Goal: Task Accomplishment & Management: Use online tool/utility

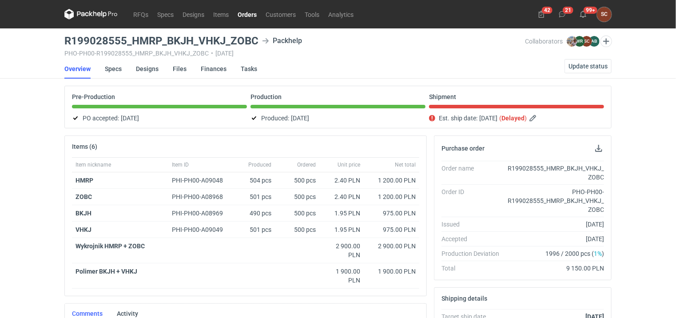
click at [248, 17] on link "Orders" at bounding box center [247, 14] width 28 height 11
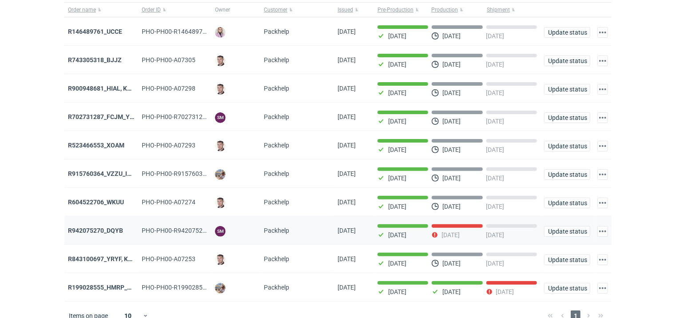
scroll to position [76, 0]
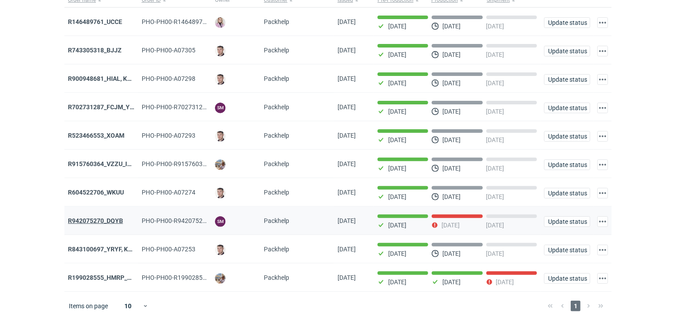
click at [119, 218] on strong "R942075270_DQYB" at bounding box center [95, 220] width 55 height 7
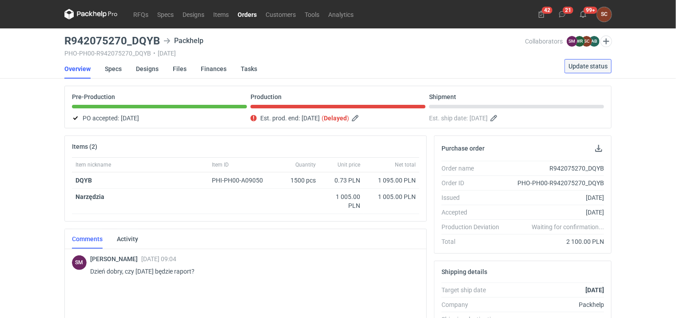
click at [599, 64] on span "Update status" at bounding box center [588, 66] width 39 height 6
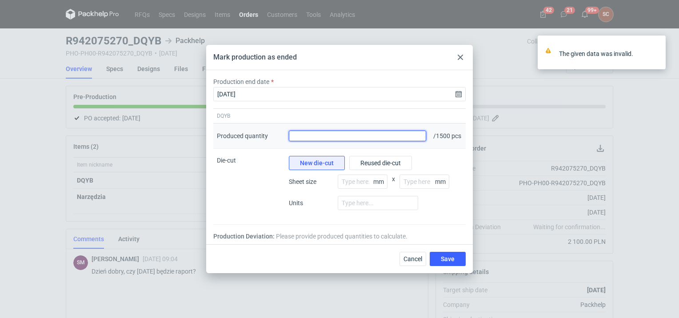
click at [328, 139] on input "Produced quantity" at bounding box center [357, 136] width 137 height 11
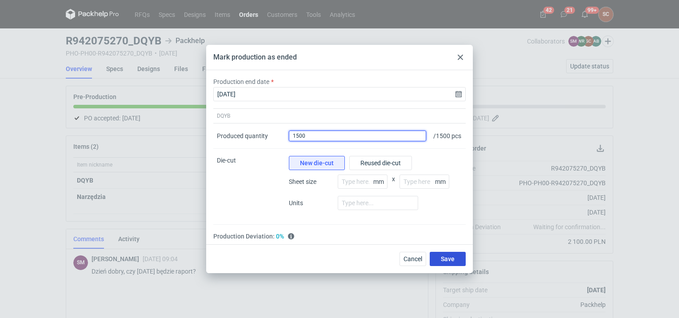
type input "1500"
click at [443, 261] on span "Save" at bounding box center [448, 259] width 14 height 6
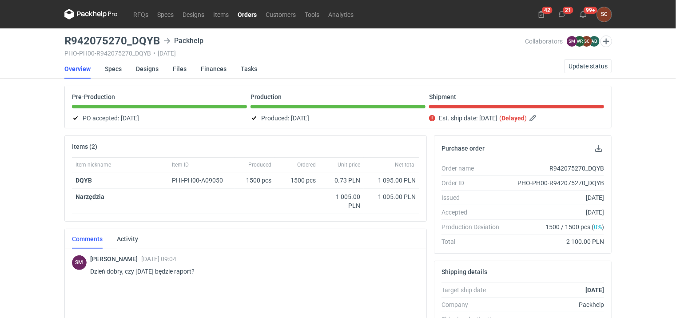
click at [246, 12] on link "Orders" at bounding box center [247, 14] width 28 height 11
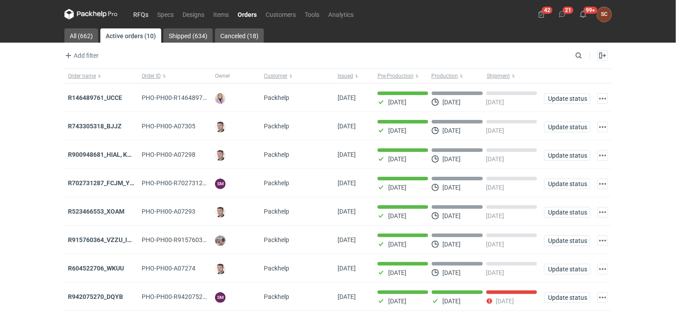
click at [142, 14] on link "RFQs" at bounding box center [141, 14] width 24 height 11
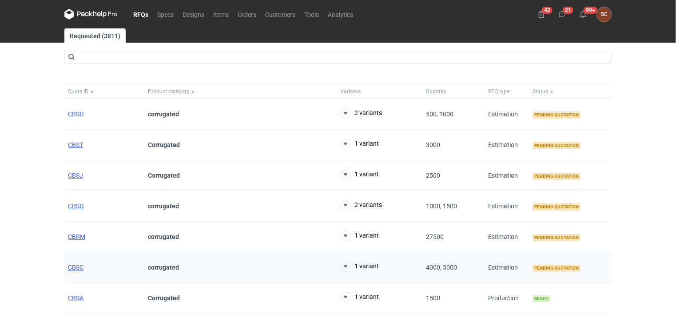
click at [73, 267] on span "CBSC" at bounding box center [76, 267] width 16 height 7
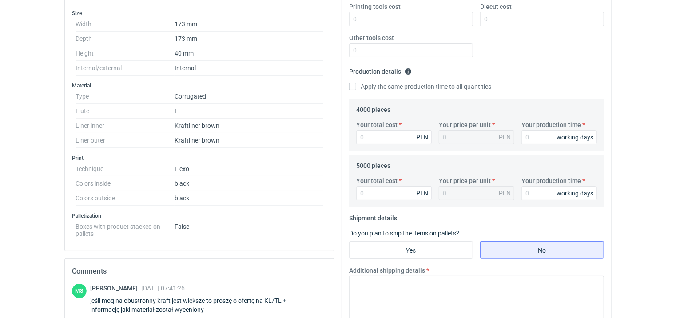
scroll to position [178, 0]
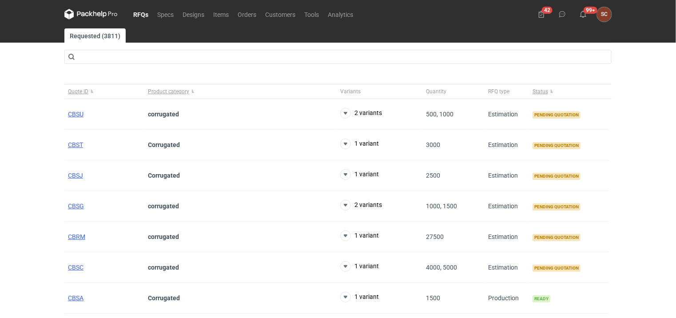
click at [139, 16] on link "RFQs" at bounding box center [141, 14] width 24 height 11
click at [76, 267] on span "CBSC" at bounding box center [76, 267] width 16 height 7
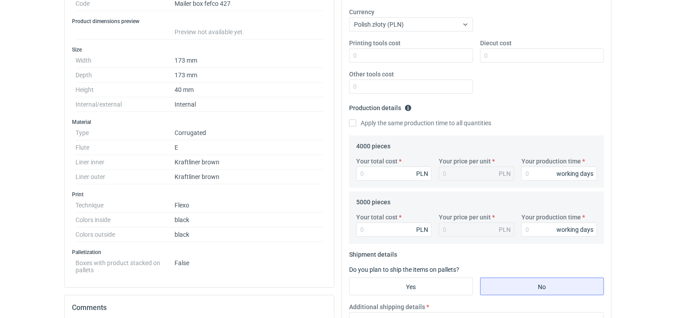
scroll to position [178, 0]
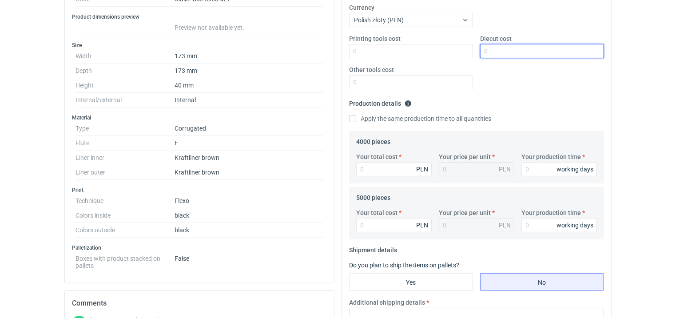
click at [518, 51] on input "Diecut cost" at bounding box center [542, 51] width 124 height 14
type input "1200"
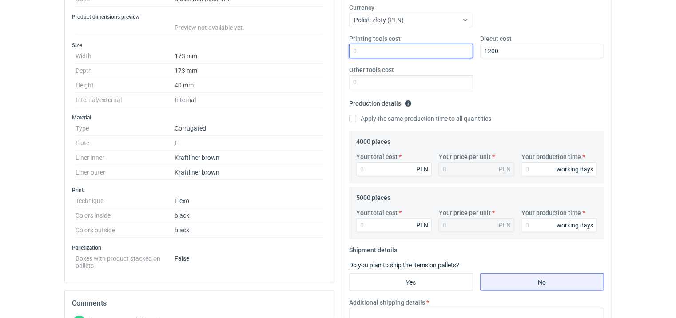
click at [367, 52] on input "Printing tools cost" at bounding box center [411, 51] width 124 height 14
type input "300"
click at [353, 119] on input "Apply the same production time to all quantities" at bounding box center [352, 118] width 7 height 7
checkbox input "true"
click at [520, 167] on div "Your production time working days" at bounding box center [559, 164] width 83 height 24
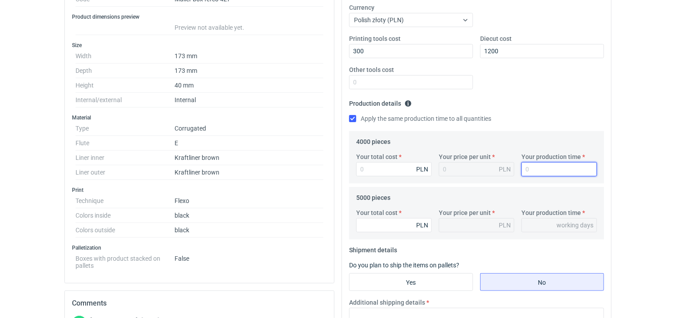
click at [548, 174] on input "Your production time" at bounding box center [560, 169] width 76 height 14
type input "1"
type input "15"
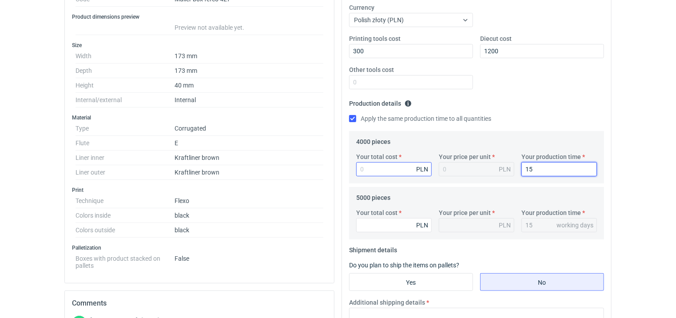
type input "15"
click at [381, 173] on input "Your total cost" at bounding box center [394, 169] width 76 height 14
click at [377, 171] on input "Your total cost" at bounding box center [394, 169] width 76 height 14
type input "4160"
type input "1.04"
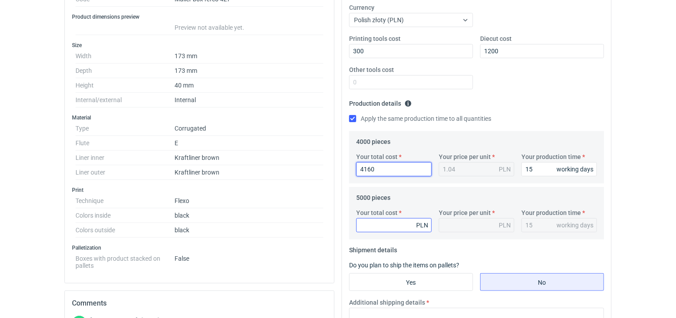
type input "4160"
click at [373, 227] on input "Your total cost" at bounding box center [394, 225] width 76 height 14
click at [374, 227] on input "Your total cost" at bounding box center [394, 225] width 76 height 14
type input "4700"
type input "0.94"
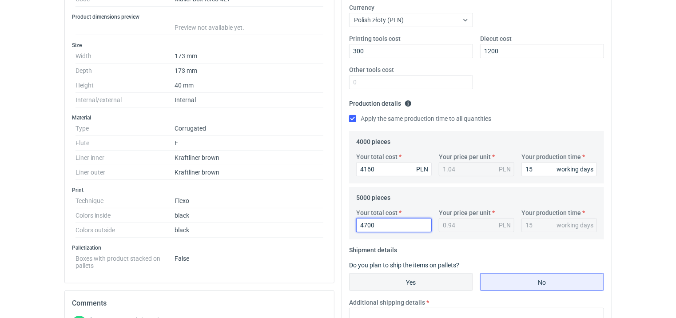
type input "4700"
click at [379, 276] on input "Yes" at bounding box center [411, 282] width 123 height 17
radio input "true"
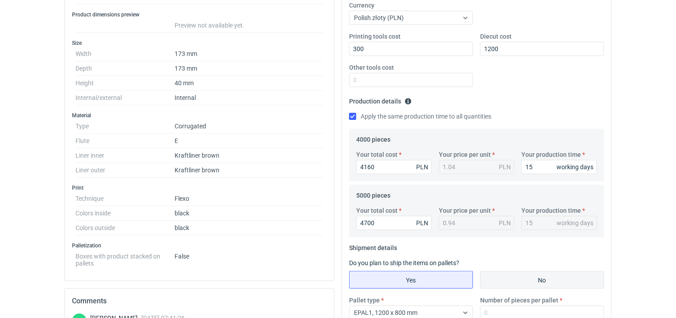
scroll to position [222, 0]
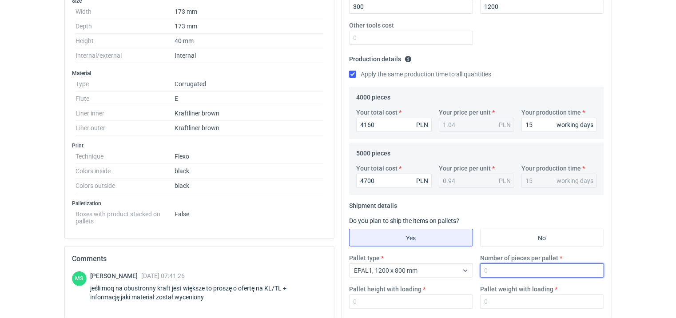
click at [498, 274] on input "Number of pieces per pallet" at bounding box center [542, 270] width 124 height 14
type input "4000"
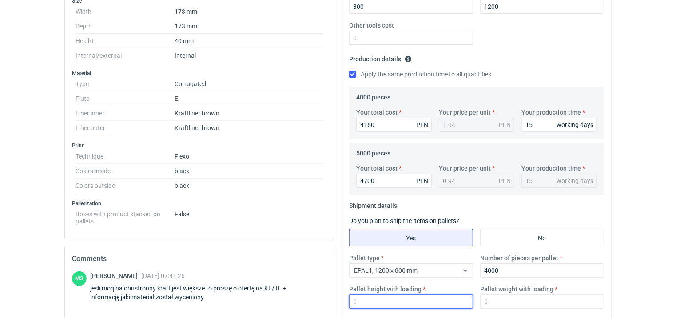
click at [380, 304] on input "Pallet height with loading" at bounding box center [411, 302] width 124 height 14
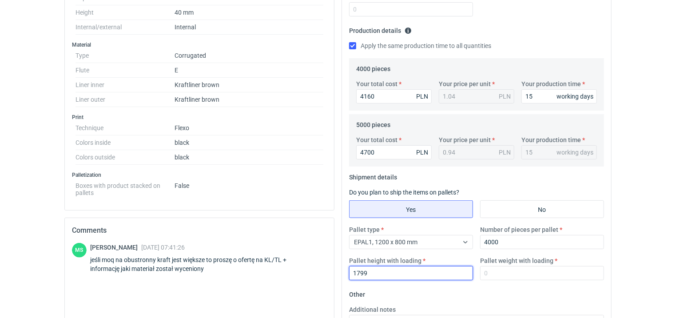
scroll to position [267, 0]
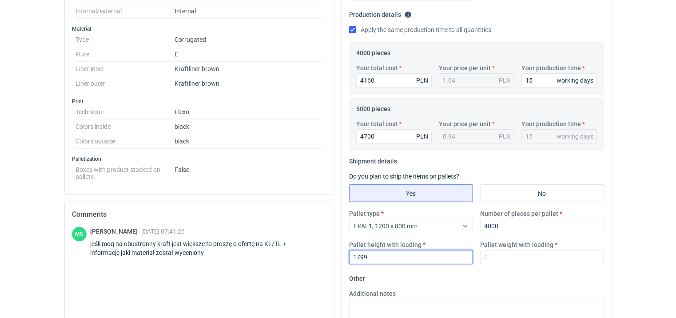
type input "1799"
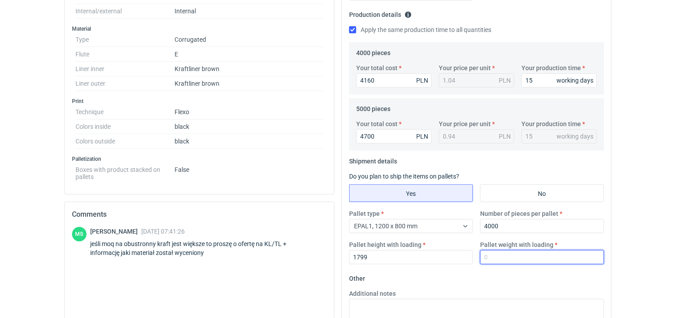
click at [498, 255] on input "Pallet weight with loading" at bounding box center [542, 257] width 124 height 14
type input "370"
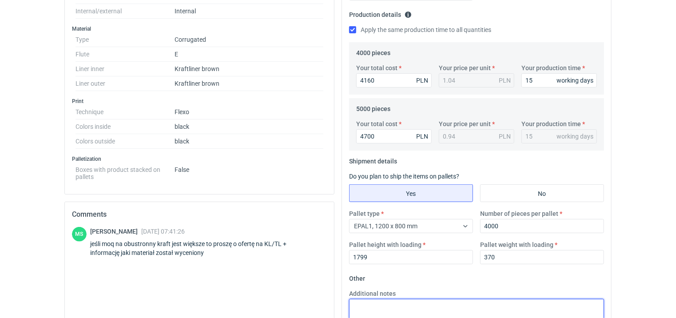
click at [386, 306] on textarea "Additional notes" at bounding box center [476, 321] width 255 height 44
click at [391, 301] on textarea "E 420g" at bounding box center [476, 321] width 255 height 44
click at [428, 306] on textarea "E 420g KL/KL" at bounding box center [476, 321] width 255 height 44
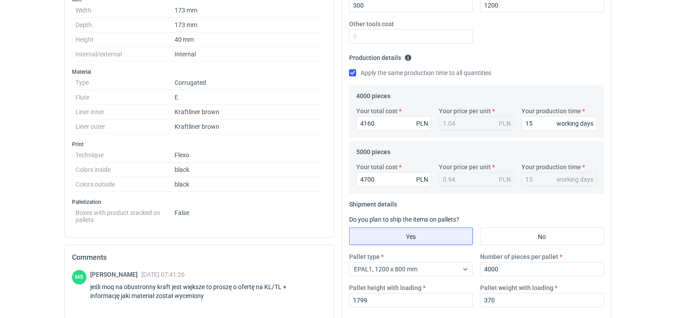
scroll to position [9, 0]
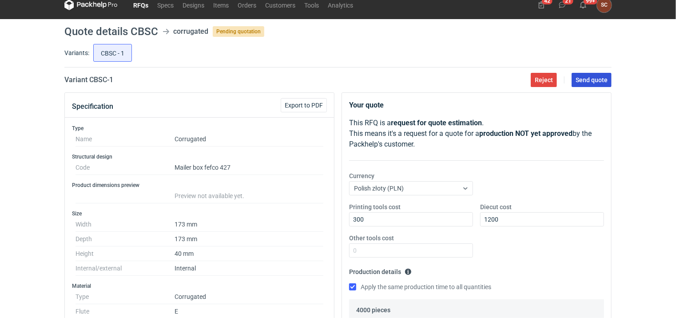
type textarea "E 420g KL/KL, ECT 4,77"
click at [588, 84] on button "Send quote" at bounding box center [592, 80] width 40 height 14
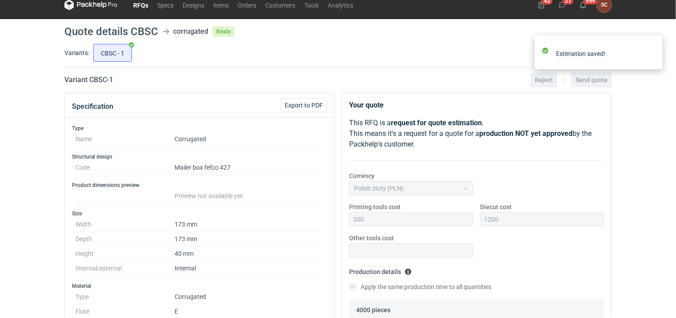
click at [139, 4] on link "RFQs" at bounding box center [141, 5] width 24 height 11
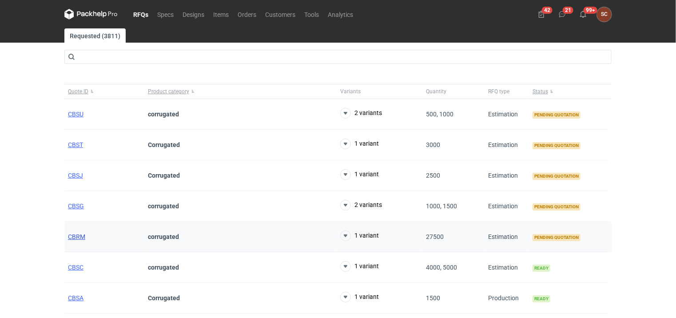
click at [81, 236] on span "CBRM" at bounding box center [76, 236] width 17 height 7
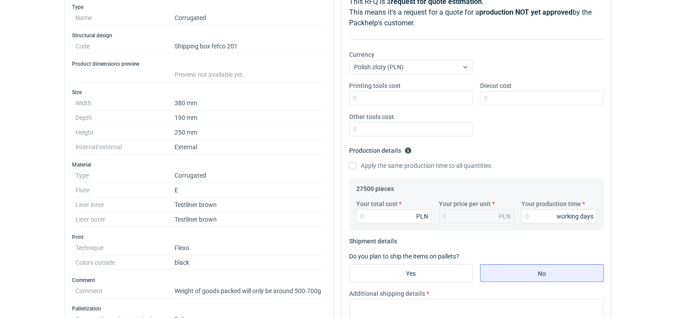
scroll to position [133, 0]
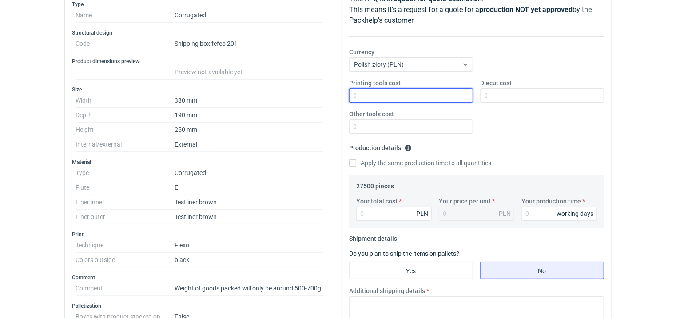
click at [395, 98] on input "Printing tools cost" at bounding box center [411, 95] width 124 height 14
type input "350"
click at [354, 163] on input "Apply the same production time to all quantities" at bounding box center [352, 162] width 7 height 7
checkbox input "true"
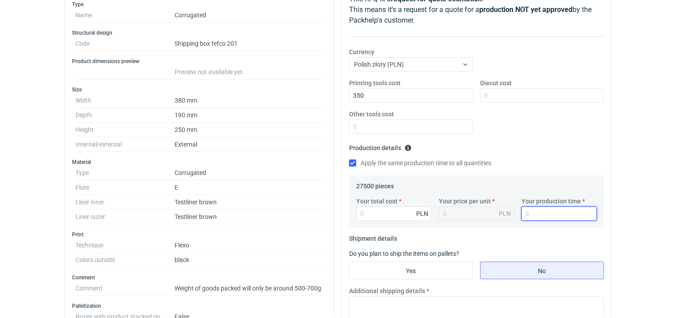
click at [534, 210] on input "Your production time" at bounding box center [560, 214] width 76 height 14
type input "15"
click at [383, 219] on input "Your total cost" at bounding box center [394, 214] width 76 height 14
type input "214"
type input "0.01"
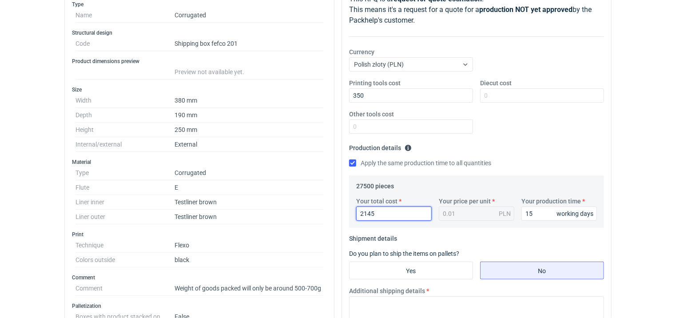
type input "21450"
type input "0.78"
type input "21450"
click at [427, 267] on input "Yes" at bounding box center [411, 270] width 123 height 17
radio input "true"
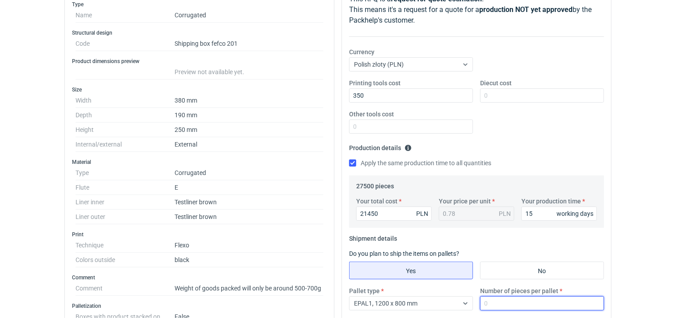
click at [499, 305] on input "Number of pieces per pallet" at bounding box center [542, 303] width 124 height 14
type input "2000"
click at [544, 147] on fieldset "Production details Please provide the expected time of production in working da…" at bounding box center [476, 158] width 255 height 35
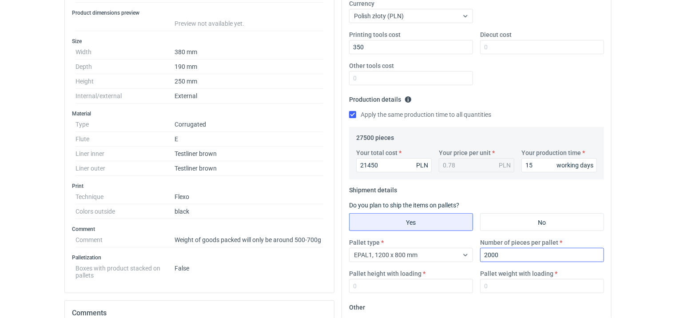
scroll to position [267, 0]
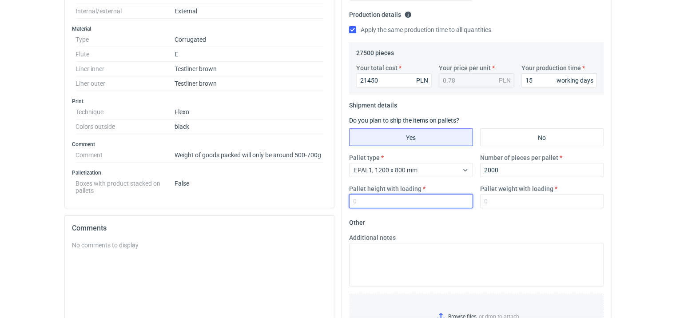
click at [380, 204] on input "Pallet height with loading" at bounding box center [411, 201] width 124 height 14
type input "1800"
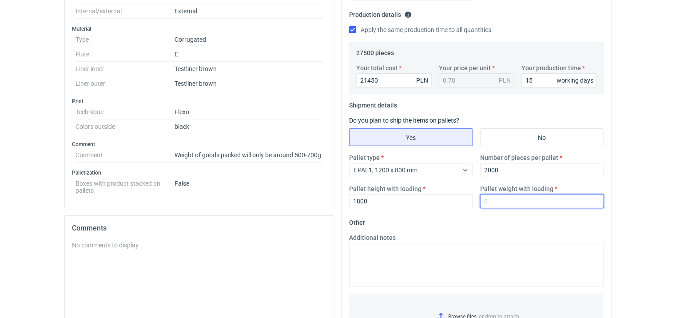
drag, startPoint x: 516, startPoint y: 203, endPoint x: 471, endPoint y: 211, distance: 45.6
click at [516, 203] on input "Pallet weight with loading" at bounding box center [542, 201] width 124 height 14
type input "400"
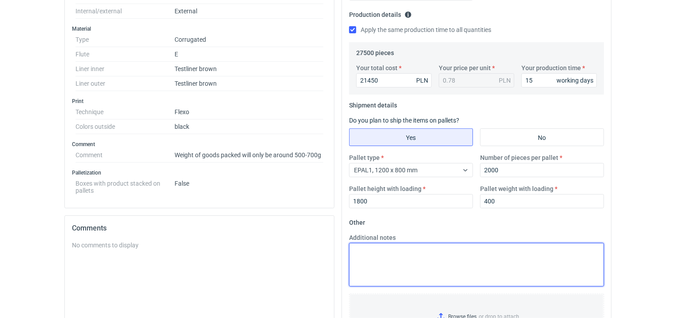
click at [398, 262] on textarea "Additional notes" at bounding box center [476, 265] width 255 height 44
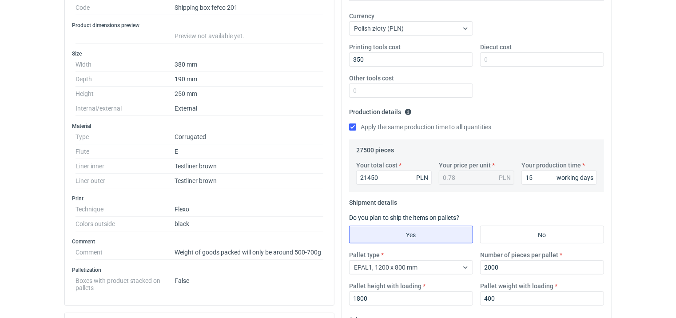
scroll to position [0, 0]
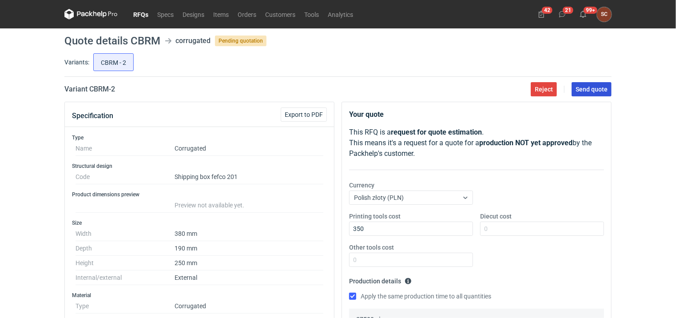
click at [585, 88] on span "Send quote" at bounding box center [592, 89] width 32 height 6
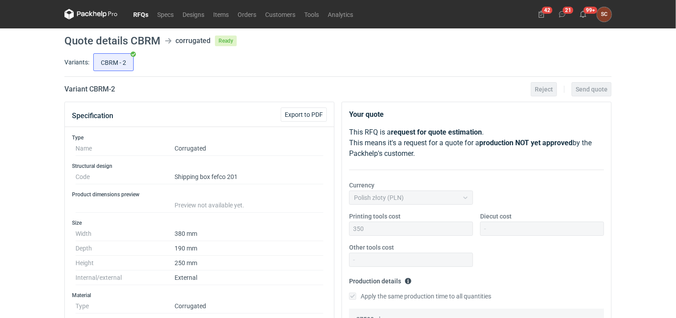
click at [139, 14] on link "RFQs" at bounding box center [141, 14] width 24 height 11
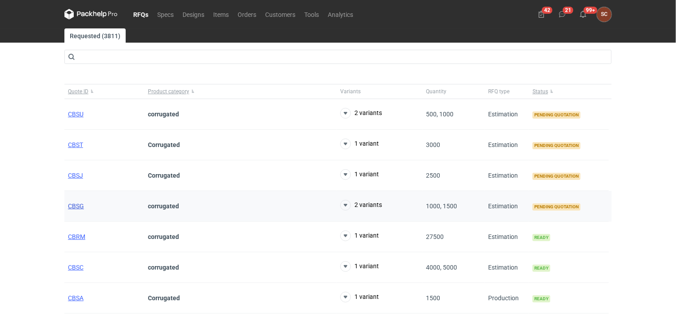
click at [76, 207] on span "CBSG" at bounding box center [76, 206] width 16 height 7
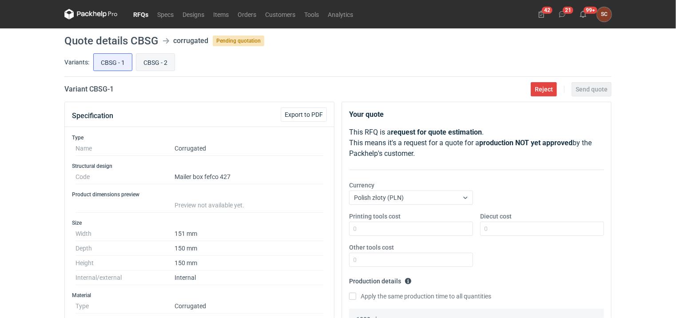
click at [149, 60] on input "CBSG - 2" at bounding box center [155, 62] width 38 height 17
radio input "true"
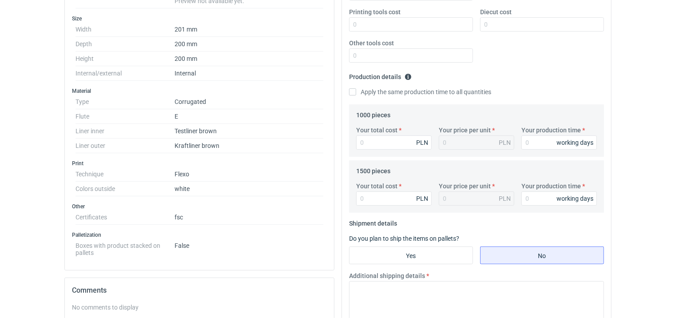
scroll to position [20, 0]
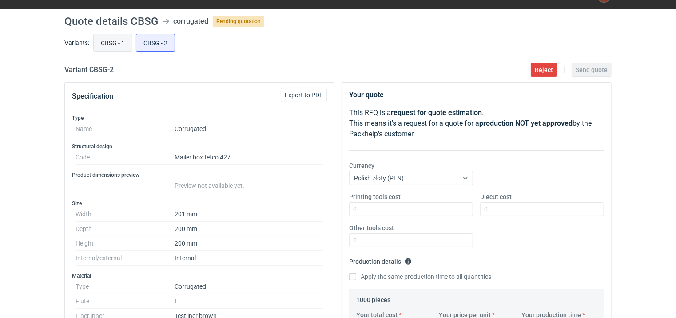
click at [115, 39] on input "CBSG - 1" at bounding box center [113, 42] width 38 height 17
radio input "true"
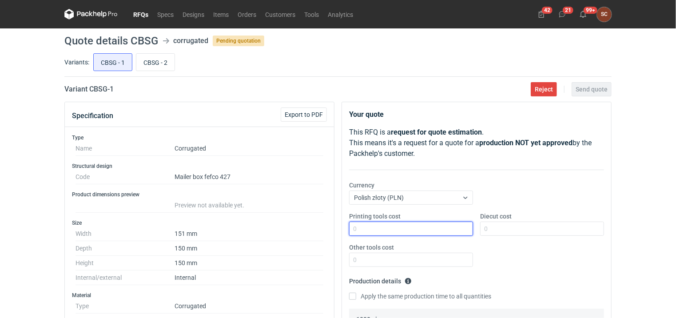
click at [403, 227] on input "Printing tools cost" at bounding box center [411, 229] width 124 height 14
type input "400"
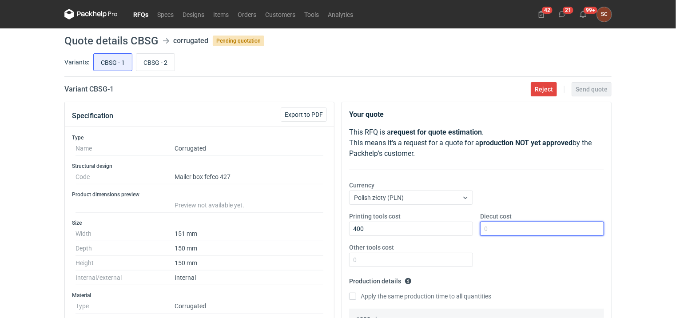
click at [523, 226] on input "Diecut cost" at bounding box center [542, 229] width 124 height 14
type input "5"
type input "1500"
click at [542, 197] on div "Currency Polish złoty (PLN)" at bounding box center [477, 196] width 262 height 31
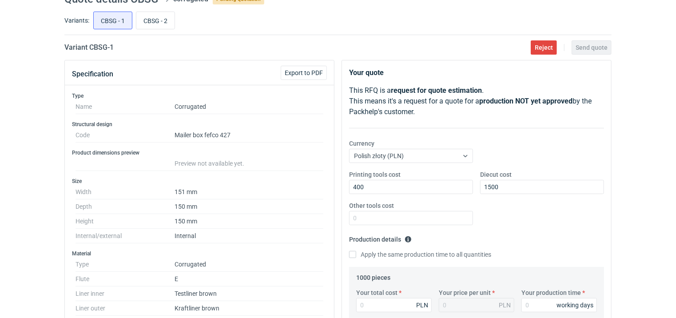
scroll to position [89, 0]
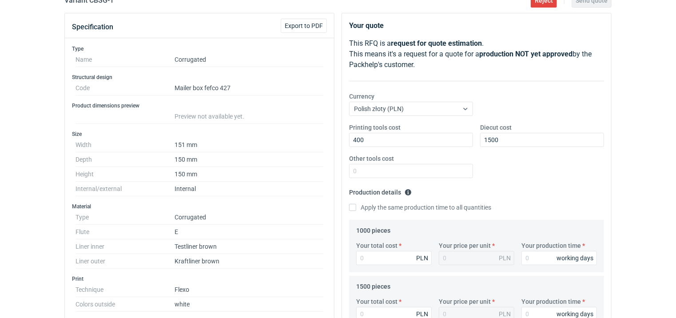
click at [358, 208] on label "Apply the same production time to all quantities" at bounding box center [420, 207] width 142 height 9
click at [356, 208] on input "Apply the same production time to all quantities" at bounding box center [352, 207] width 7 height 7
checkbox input "true"
click at [384, 255] on input "Your total cost" at bounding box center [394, 258] width 76 height 14
type input "1880"
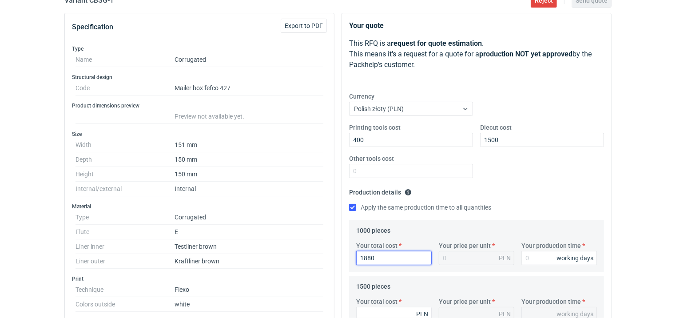
type input "1.88"
type input "1880"
drag, startPoint x: 503, startPoint y: 194, endPoint x: 509, endPoint y: 226, distance: 32.5
click at [504, 194] on fieldset "Production details Please provide the expected time of production in working da…" at bounding box center [476, 202] width 255 height 35
click at [534, 254] on input "Your production time" at bounding box center [560, 258] width 76 height 14
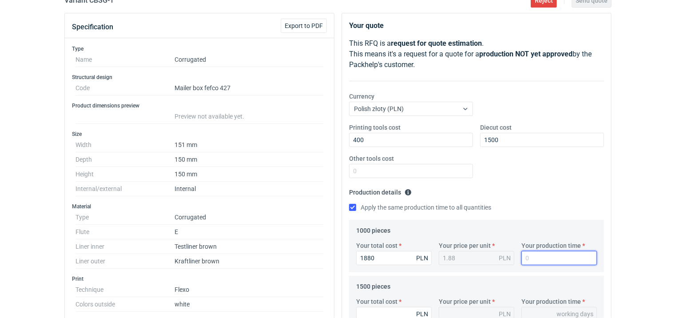
type input "1"
type input "15"
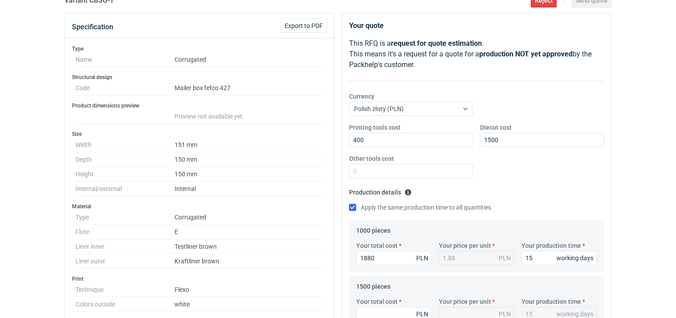
click at [550, 200] on fieldset "Production details Please provide the expected time of production in working da…" at bounding box center [476, 202] width 255 height 35
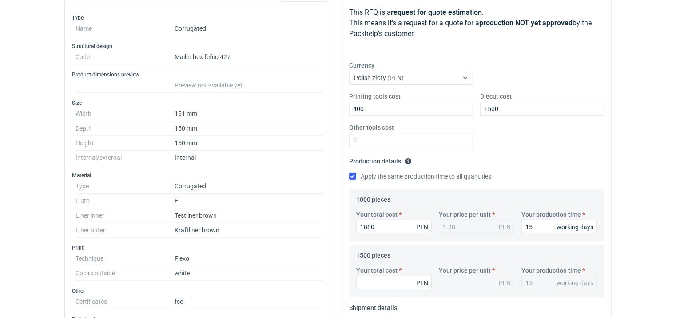
scroll to position [178, 0]
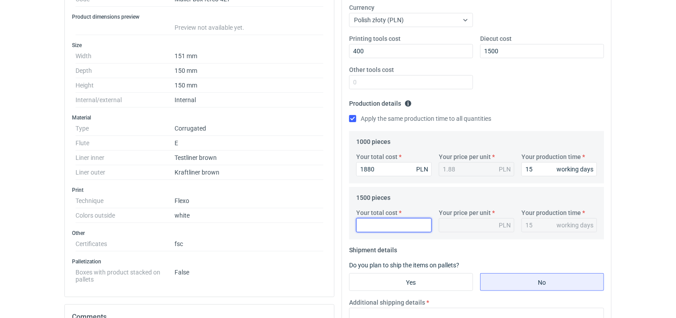
click at [372, 226] on input "Your total cost" at bounding box center [394, 225] width 76 height 14
type input "2745"
type input "1.83"
type input "2745"
click at [560, 91] on div "Printing tools cost 400 Diecut cost 1500 Other tools cost" at bounding box center [477, 65] width 262 height 62
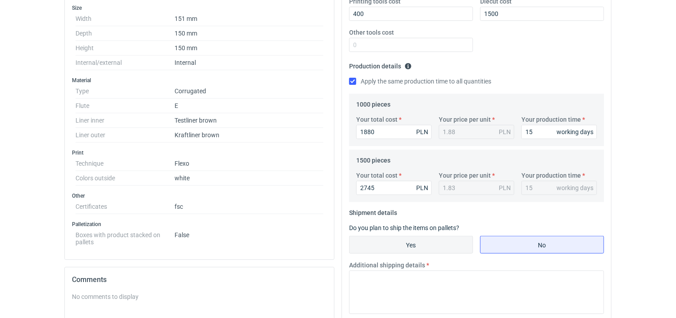
scroll to position [267, 0]
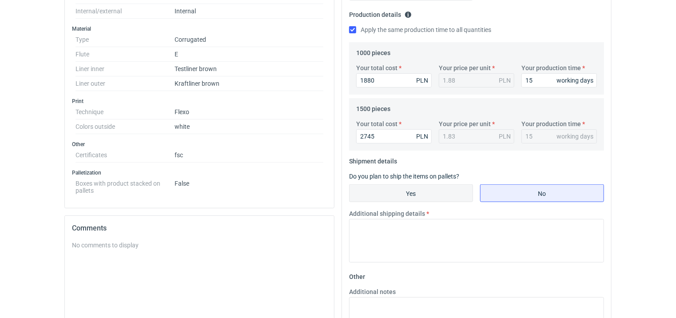
click at [420, 198] on input "Yes" at bounding box center [411, 193] width 123 height 17
radio input "true"
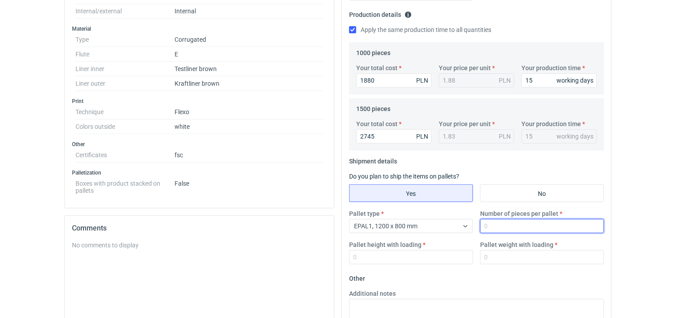
click at [530, 227] on input "Number of pieces per pallet" at bounding box center [542, 226] width 124 height 14
type input "1000"
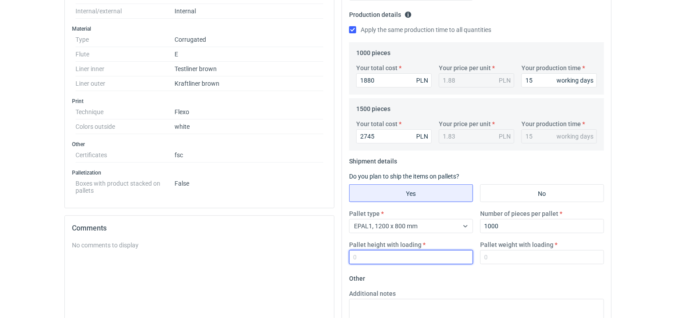
drag, startPoint x: 370, startPoint y: 251, endPoint x: 369, endPoint y: 256, distance: 5.5
click at [370, 253] on input "Pallet height with loading" at bounding box center [411, 257] width 124 height 14
type input "1800"
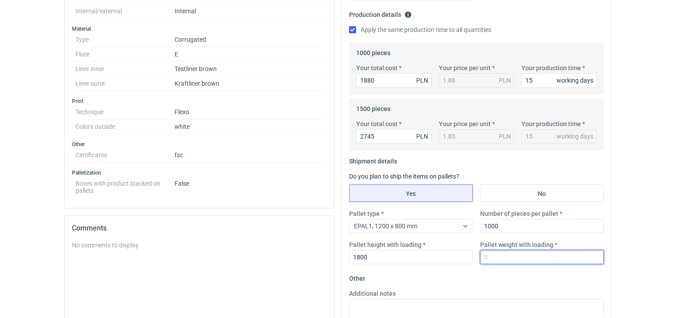
click at [512, 255] on input "Pallet weight with loading" at bounding box center [542, 257] width 124 height 14
type input "260"
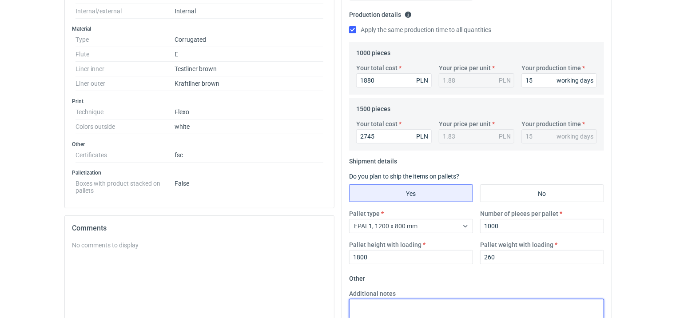
click at [411, 305] on textarea "Additional notes" at bounding box center [476, 321] width 255 height 44
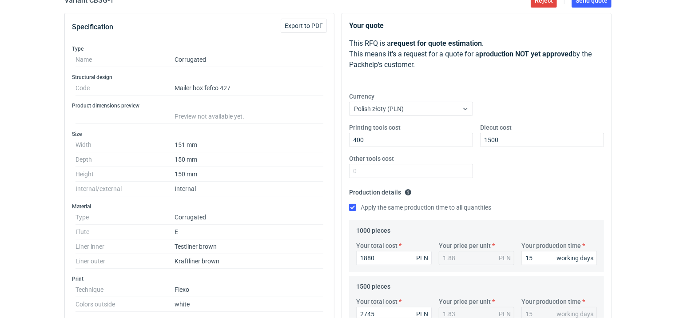
scroll to position [44, 0]
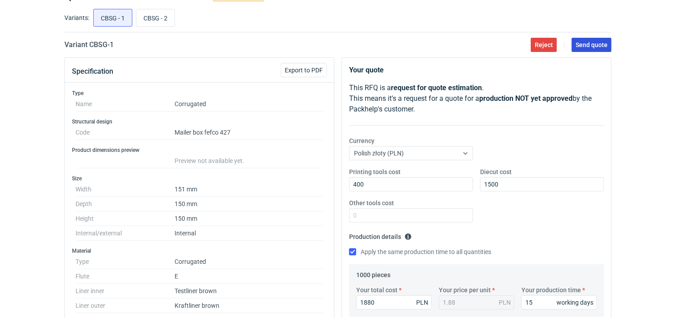
click at [597, 47] on span "Send quote" at bounding box center [592, 45] width 32 height 6
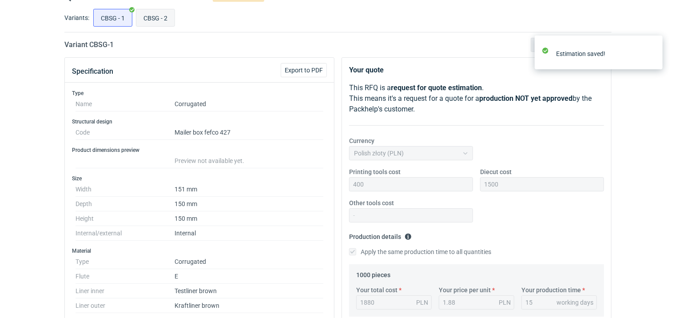
click at [166, 20] on input "CBSG - 2" at bounding box center [155, 17] width 38 height 17
radio input "true"
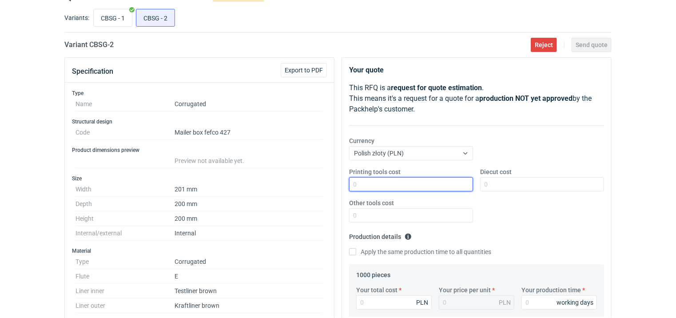
click at [373, 189] on input "Printing tools cost" at bounding box center [411, 184] width 124 height 14
type input "700"
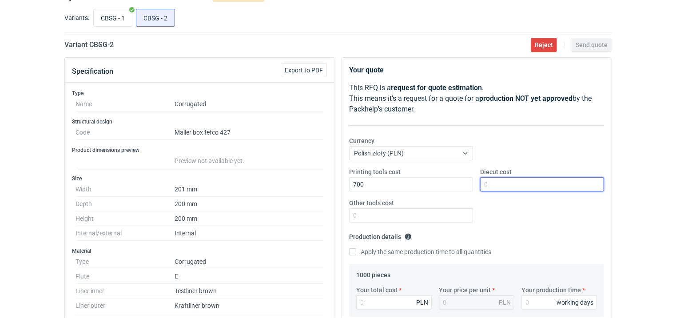
click at [501, 187] on input "Diecut cost" at bounding box center [542, 184] width 124 height 14
type input "2500"
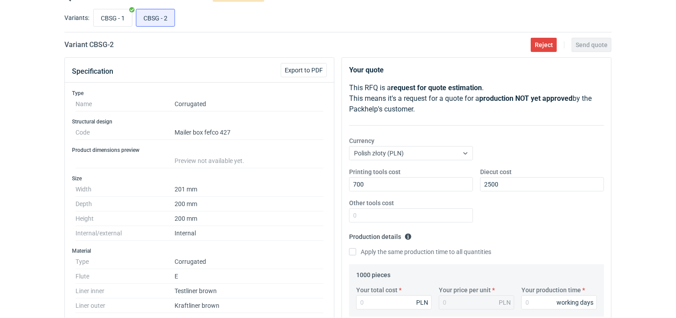
click at [354, 252] on input "Apply the same production time to all quantities" at bounding box center [352, 251] width 7 height 7
checkbox input "true"
click at [383, 308] on input "Your total cost" at bounding box center [394, 302] width 76 height 14
type input "2400"
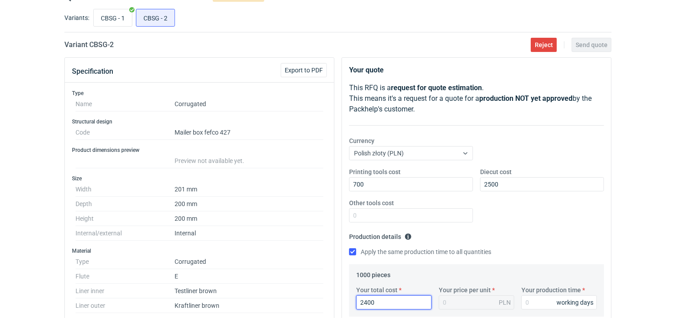
type input "2.4"
type input "2400"
click at [530, 300] on input "Your production time" at bounding box center [560, 302] width 76 height 14
type input "1"
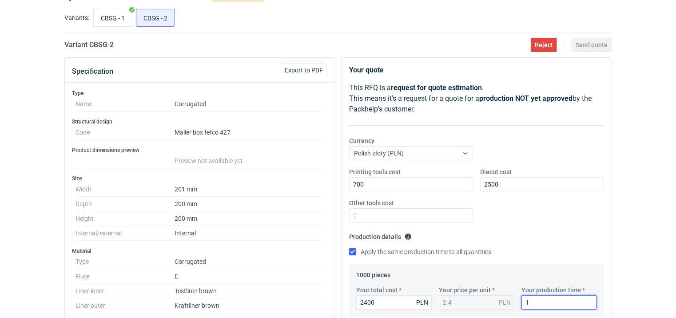
type input "15"
click at [538, 244] on fieldset "Production details Please provide the expected time of production in working da…" at bounding box center [476, 247] width 255 height 35
click at [517, 222] on div "Printing tools cost 700 Diecut cost 2500 Other tools cost" at bounding box center [477, 198] width 262 height 62
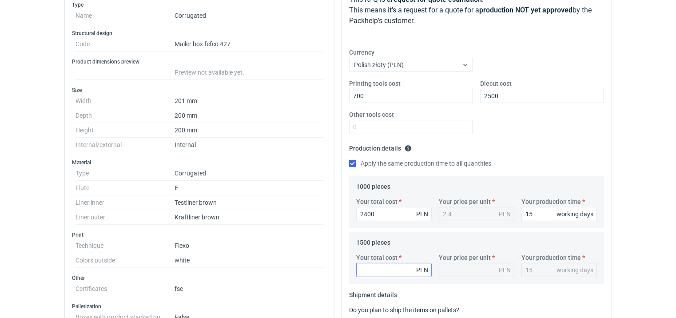
scroll to position [133, 0]
click at [371, 264] on input "Your total cost" at bounding box center [394, 270] width 76 height 14
click at [387, 270] on input "Your total cost" at bounding box center [394, 270] width 76 height 14
type input "3525"
type input "2.35"
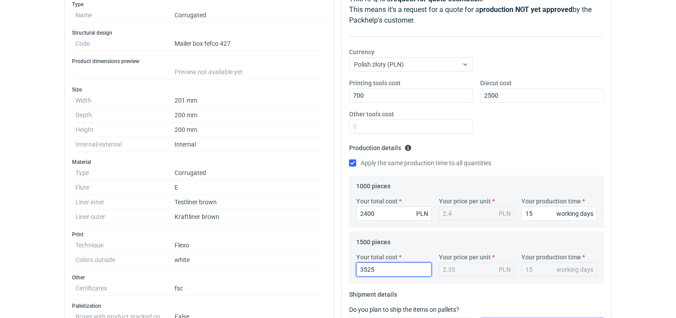
type input "3525"
click at [535, 127] on div "Printing tools cost 700 Diecut cost 2500 Other tools cost" at bounding box center [477, 110] width 262 height 62
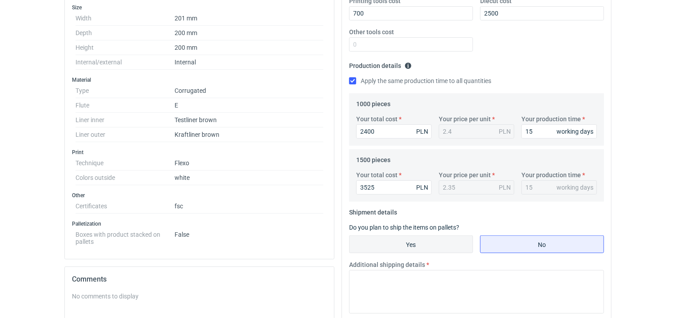
scroll to position [222, 0]
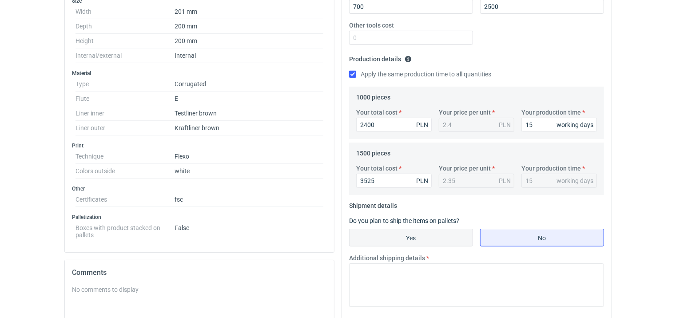
click at [424, 231] on input "Yes" at bounding box center [411, 237] width 123 height 17
radio input "true"
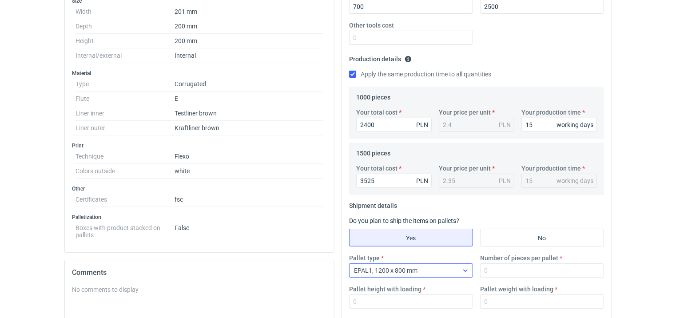
click at [434, 271] on div "EPAL1, 1200 x 800 mm" at bounding box center [404, 270] width 109 height 12
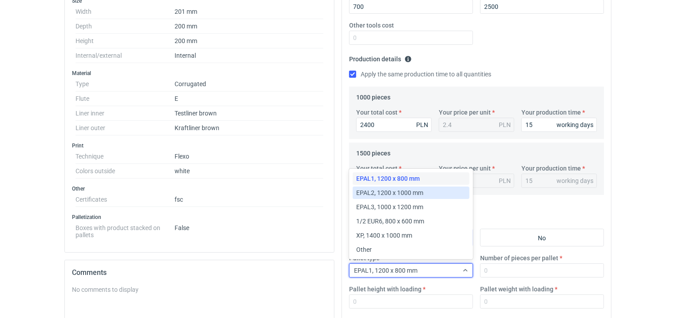
click at [410, 196] on span "EPAL2, 1200 x 1000 mm" at bounding box center [389, 192] width 67 height 9
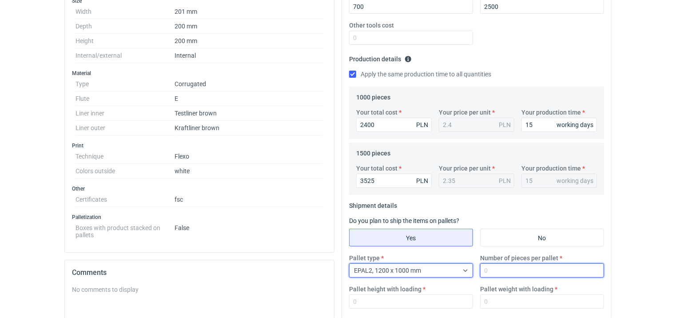
click at [499, 269] on input "Number of pieces per pallet" at bounding box center [542, 270] width 124 height 14
type input "1000"
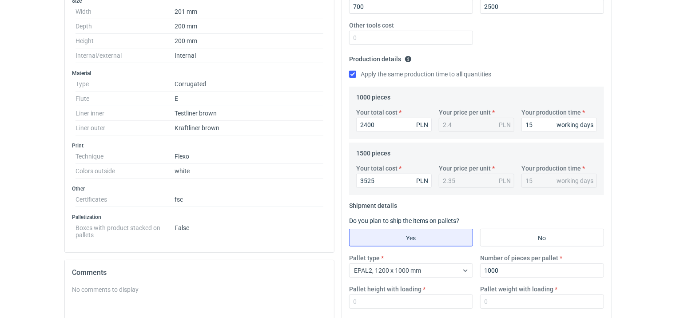
click at [498, 209] on fieldset "Shipment details Do you plan to ship the items on pallets? Yes No Pallet type E…" at bounding box center [476, 257] width 255 height 117
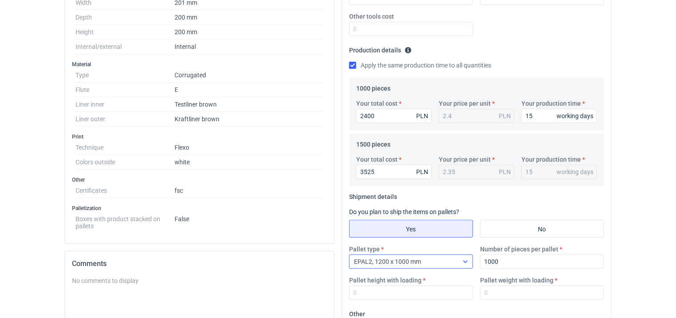
scroll to position [311, 0]
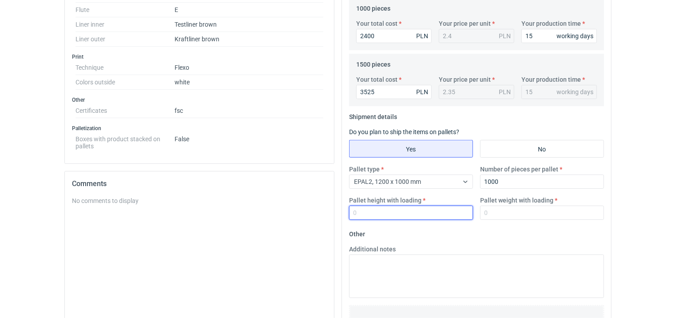
click at [376, 215] on input "Pallet height with loading" at bounding box center [411, 213] width 124 height 14
type input "1800"
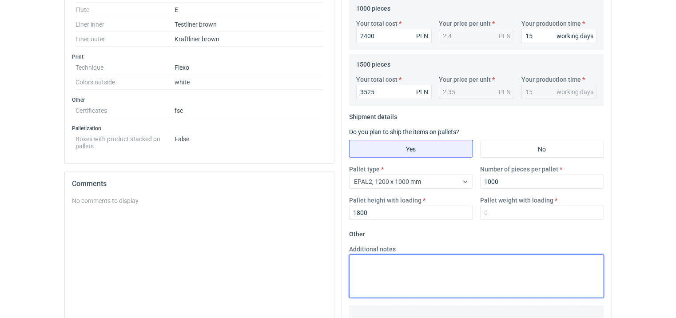
click at [394, 260] on textarea "Additional notes" at bounding box center [476, 277] width 255 height 44
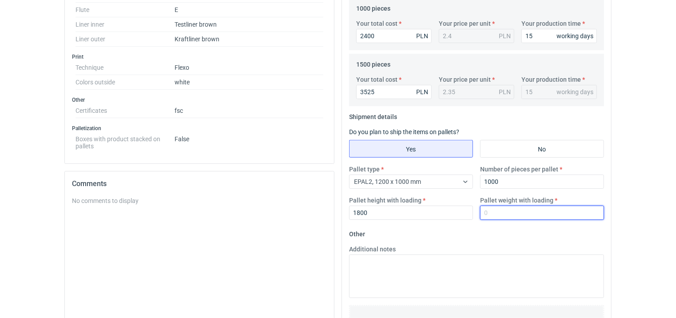
click at [501, 211] on input "Pallet weight with loading" at bounding box center [542, 213] width 124 height 14
type input "420"
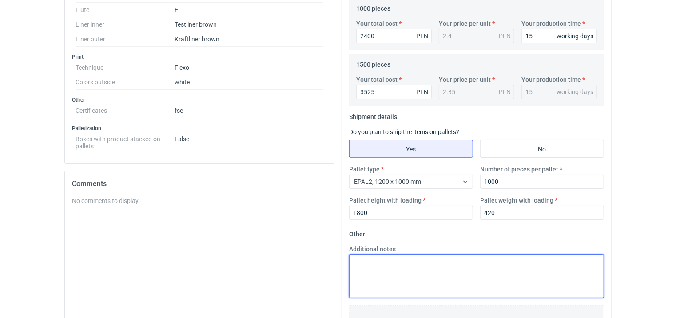
click at [428, 272] on textarea "Additional notes" at bounding box center [476, 277] width 255 height 44
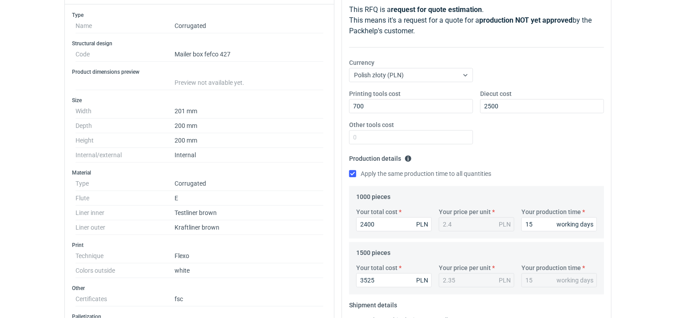
scroll to position [20, 0]
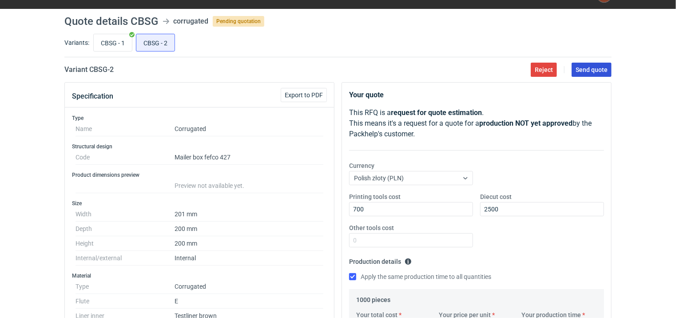
click at [606, 65] on button "Send quote" at bounding box center [592, 70] width 40 height 14
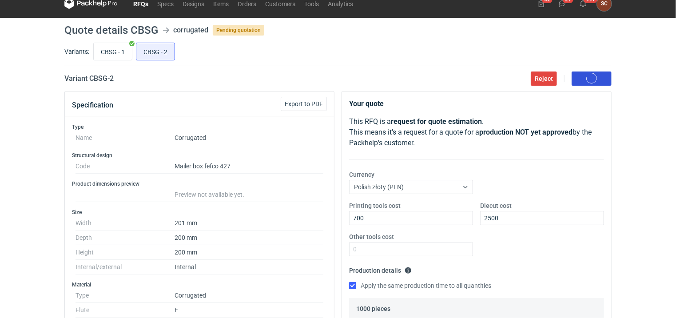
scroll to position [0, 0]
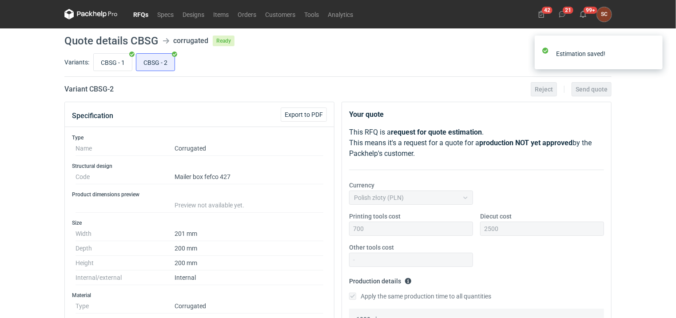
click at [142, 14] on link "RFQs" at bounding box center [141, 14] width 24 height 11
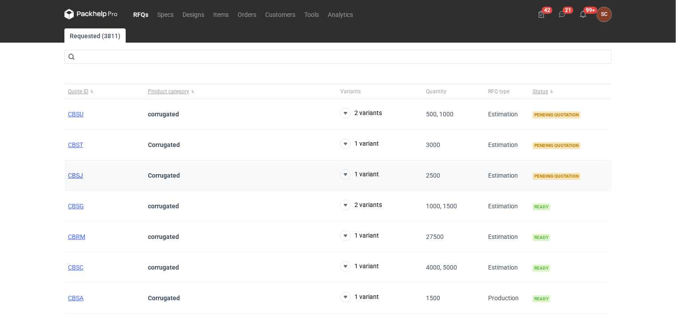
click at [74, 174] on span "CBSJ" at bounding box center [75, 175] width 15 height 7
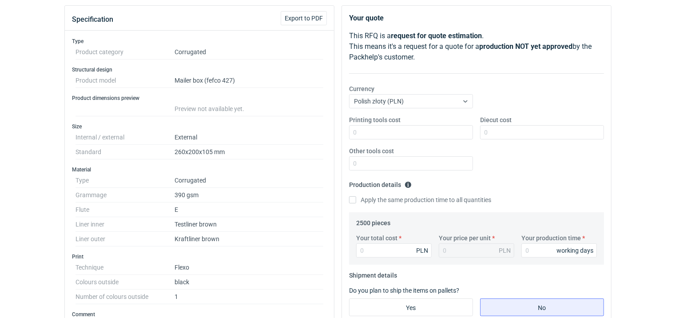
scroll to position [181, 0]
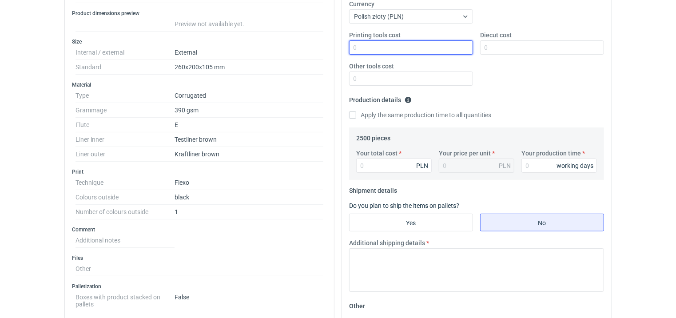
click at [379, 48] on input "Printing tools cost" at bounding box center [411, 47] width 124 height 14
type input "350"
click at [354, 113] on input "Apply the same production time to all quantities" at bounding box center [352, 114] width 7 height 7
checkbox input "true"
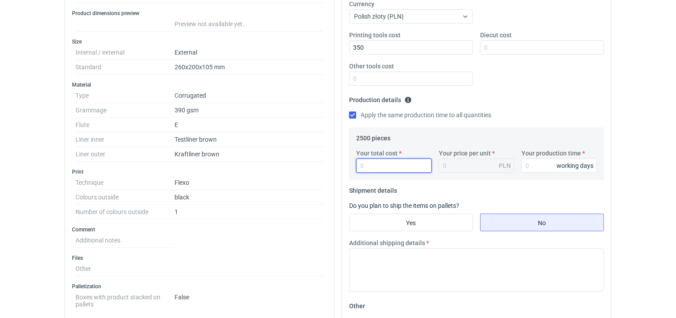
click at [363, 167] on input "Your total cost" at bounding box center [394, 166] width 76 height 14
type input "3625"
type input "1.45"
type input "3625"
click at [531, 169] on input "Your production time" at bounding box center [560, 166] width 76 height 14
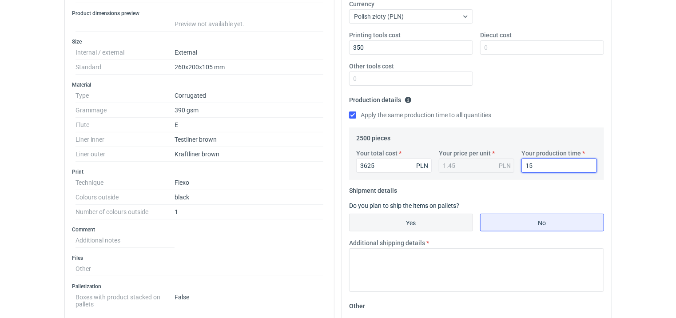
type input "15"
click at [380, 224] on input "Yes" at bounding box center [411, 222] width 123 height 17
radio input "true"
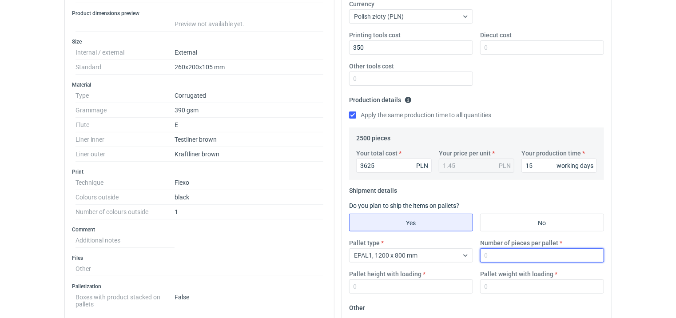
click at [490, 252] on input "Number of pieces per pallet" at bounding box center [542, 255] width 124 height 14
type input "1000"
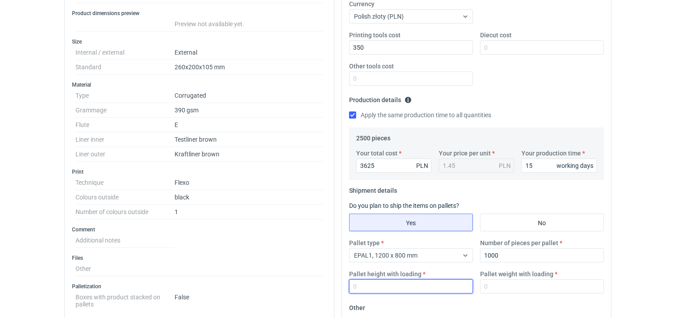
click at [406, 288] on input "Pallet height with loading" at bounding box center [411, 286] width 124 height 14
type input "1800"
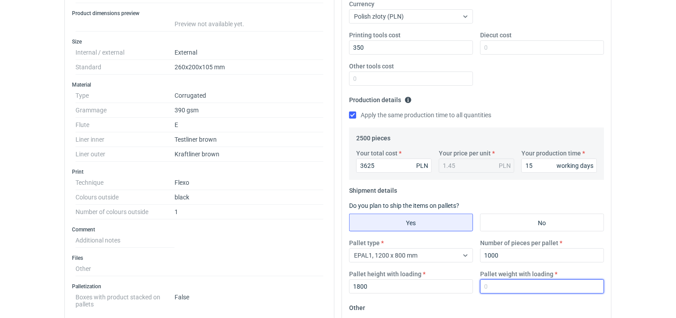
click at [526, 287] on input "Pallet weight with loading" at bounding box center [542, 286] width 124 height 14
type input "200"
click at [522, 80] on div "Printing tools cost 350 Diecut cost Other tools cost" at bounding box center [477, 62] width 262 height 62
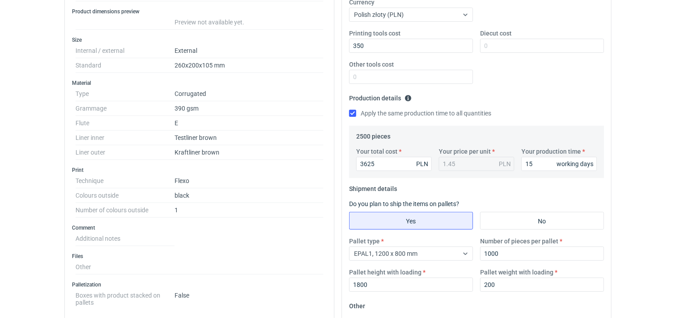
scroll to position [270, 0]
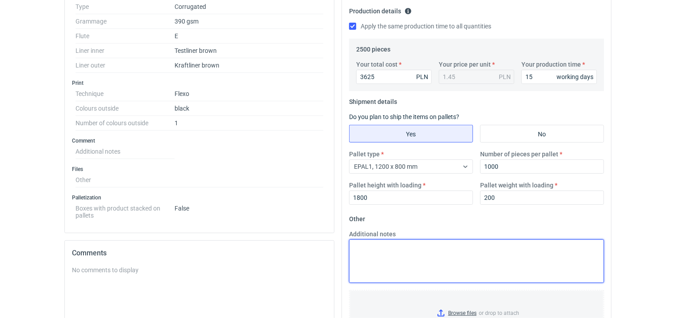
click at [407, 251] on textarea "Additional notes" at bounding box center [476, 261] width 255 height 44
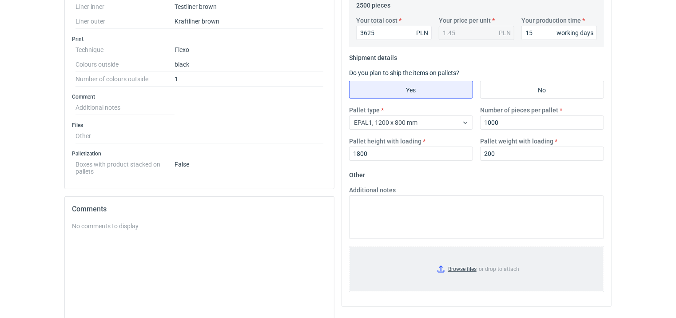
scroll to position [315, 0]
click at [406, 263] on input "Browse files or drop to attach" at bounding box center [476, 269] width 253 height 44
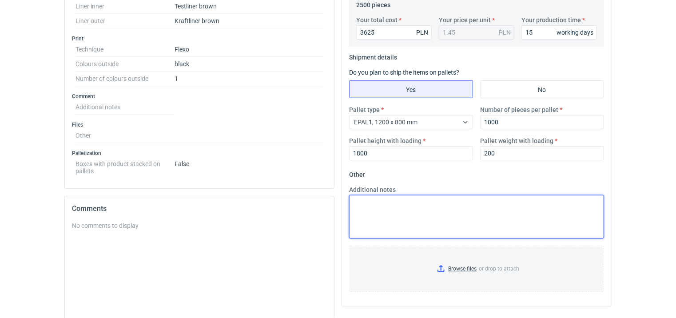
click at [438, 231] on textarea "Additional notes" at bounding box center [476, 217] width 255 height 44
click at [434, 216] on textarea "Additional notes" at bounding box center [476, 217] width 255 height 44
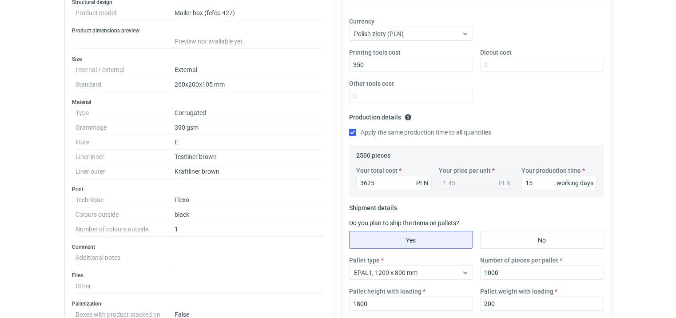
scroll to position [359, 0]
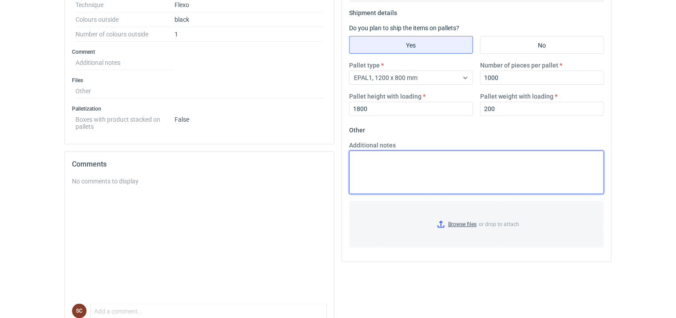
click at [408, 159] on textarea "Additional notes" at bounding box center [476, 173] width 255 height 44
type textarea "F56"
click at [428, 163] on textarea "F56" at bounding box center [476, 173] width 255 height 44
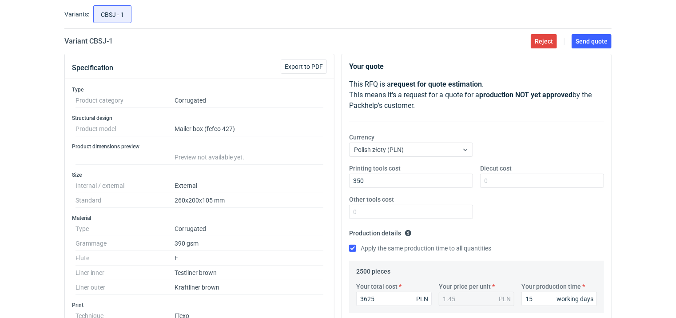
scroll to position [48, 0]
click at [578, 40] on span "Send quote" at bounding box center [592, 41] width 32 height 6
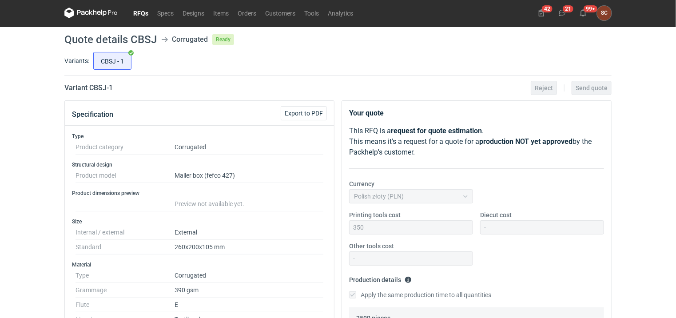
scroll to position [0, 0]
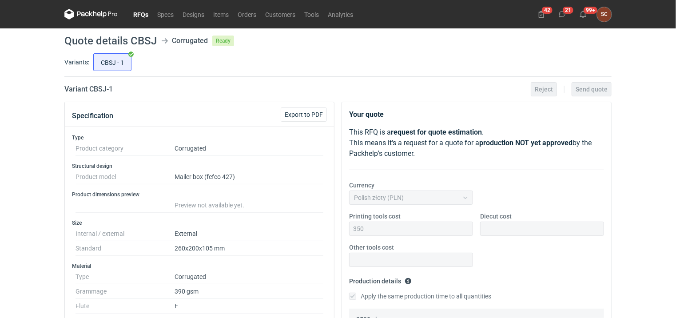
click at [136, 16] on link "RFQs" at bounding box center [141, 14] width 24 height 11
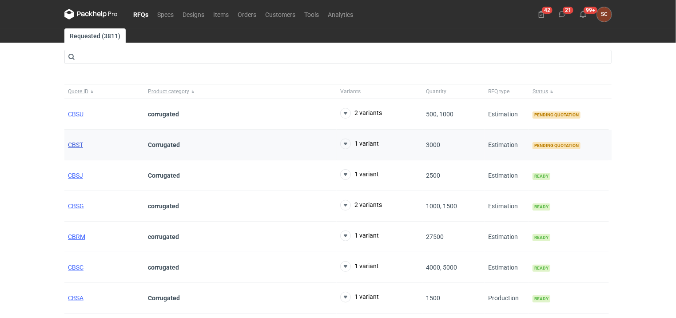
click at [79, 144] on span "CBST" at bounding box center [75, 144] width 15 height 7
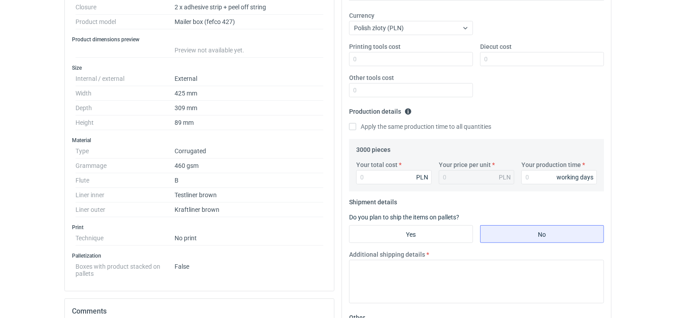
scroll to position [139, 0]
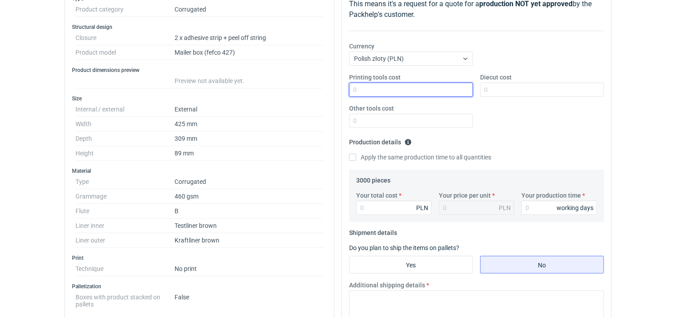
click at [385, 86] on input "Printing tools cost" at bounding box center [411, 90] width 124 height 14
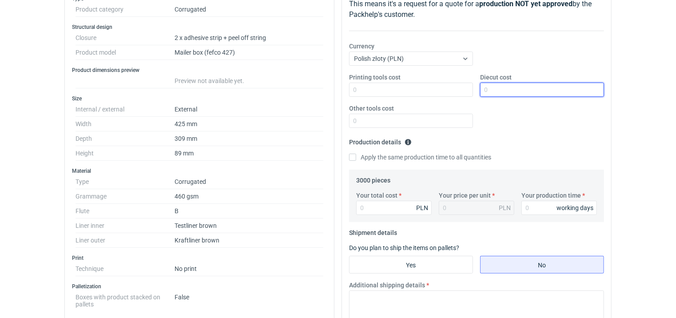
click at [485, 87] on input "Diecut cost" at bounding box center [542, 90] width 124 height 14
type input "2400"
click at [562, 118] on div "Printing tools cost Diecut cost 2400 Other tools cost" at bounding box center [477, 104] width 262 height 62
click at [350, 156] on input "Apply the same production time to all quantities" at bounding box center [352, 157] width 7 height 7
checkbox input "true"
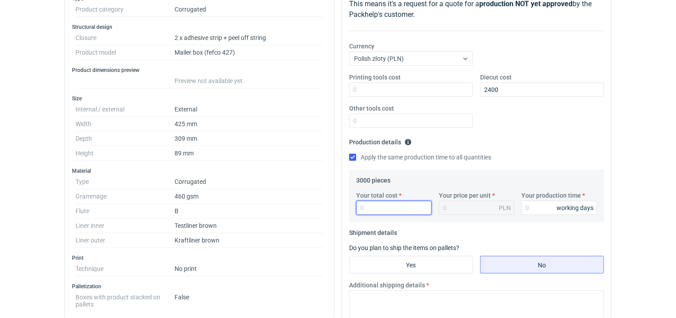
click at [372, 208] on input "Your total cost" at bounding box center [394, 208] width 76 height 14
click at [390, 206] on input "Your total cost" at bounding box center [394, 208] width 76 height 14
type input "6570"
type input "2.19"
type input "6570"
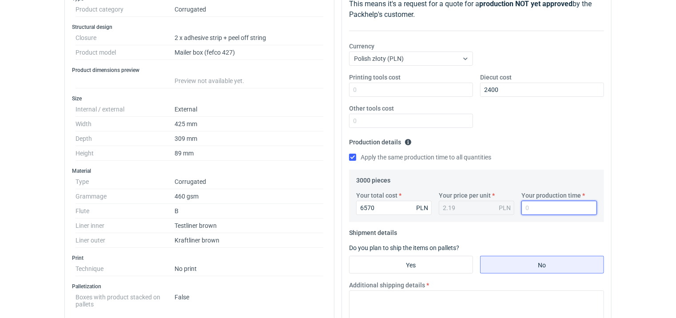
click at [539, 208] on input "Your production time" at bounding box center [560, 208] width 76 height 14
type input "15"
click at [512, 137] on fieldset "Production details Please provide the expected time of production in working da…" at bounding box center [476, 152] width 255 height 35
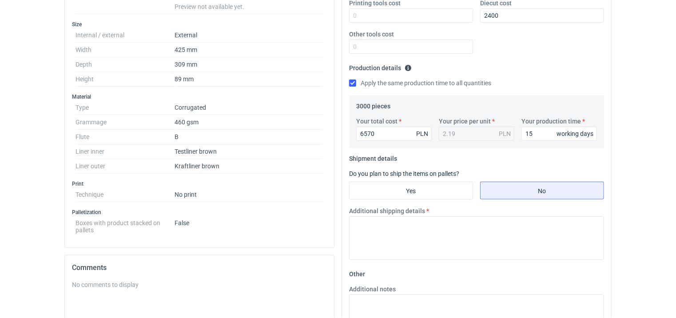
scroll to position [228, 0]
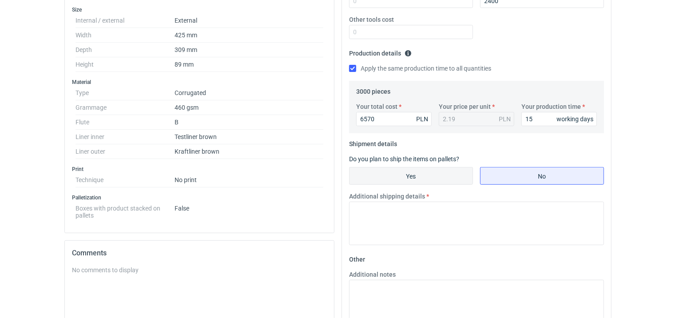
click at [416, 173] on input "Yes" at bounding box center [411, 175] width 123 height 17
radio input "true"
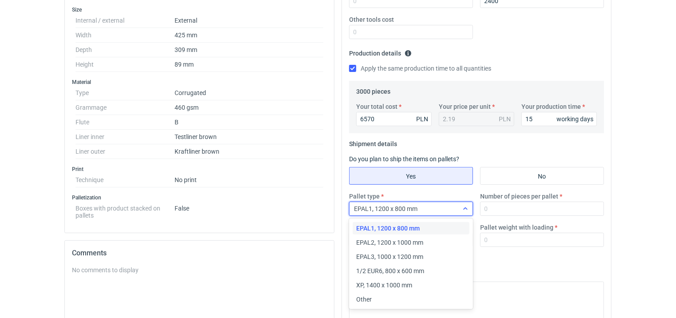
click at [453, 206] on div "EPAL1, 1200 x 800 mm" at bounding box center [404, 209] width 109 height 12
click at [433, 240] on div "EPAL2, 1200 x 1000 mm" at bounding box center [411, 242] width 110 height 9
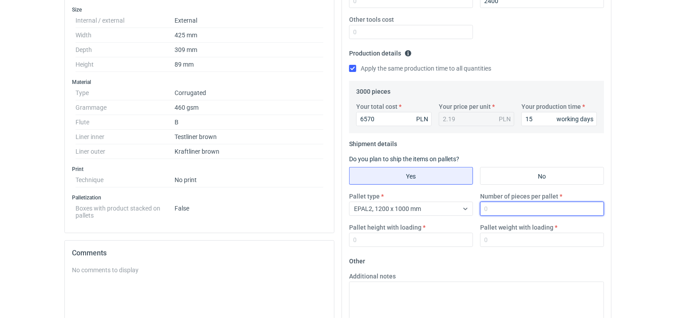
click at [506, 210] on input "Number of pieces per pallet" at bounding box center [542, 209] width 124 height 14
type input "500"
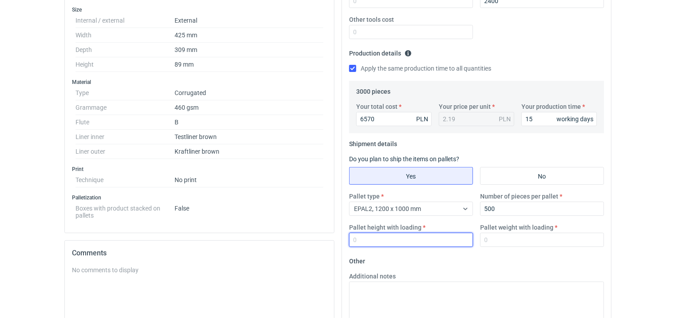
click at [438, 241] on input "Pallet height with loading" at bounding box center [411, 240] width 124 height 14
type input "1800"
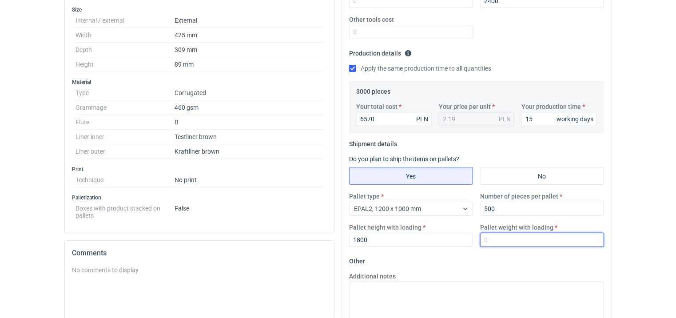
click at [505, 241] on input "Pallet weight with loading" at bounding box center [542, 240] width 124 height 14
type input "200"
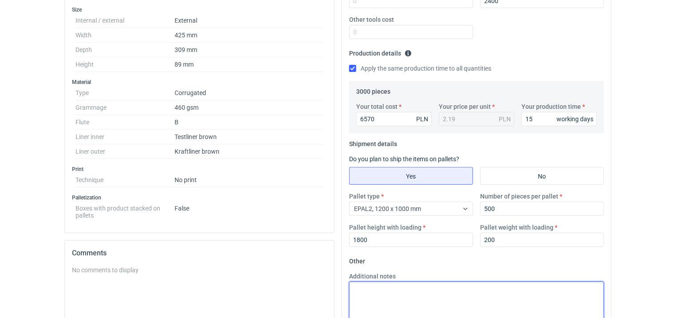
click at [427, 293] on textarea "Additional notes" at bounding box center [476, 304] width 255 height 44
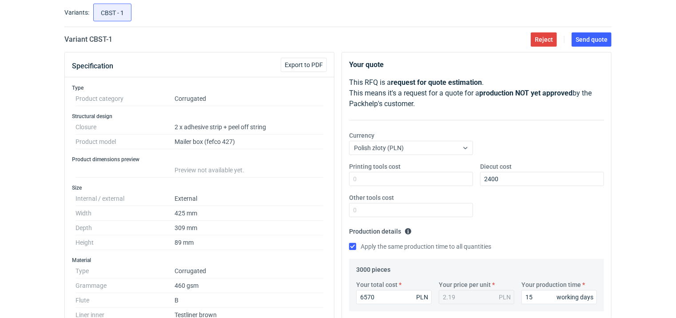
scroll to position [0, 0]
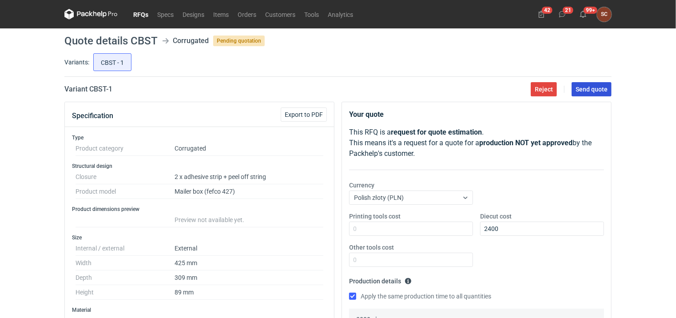
click at [585, 87] on span "Send quote" at bounding box center [592, 89] width 32 height 6
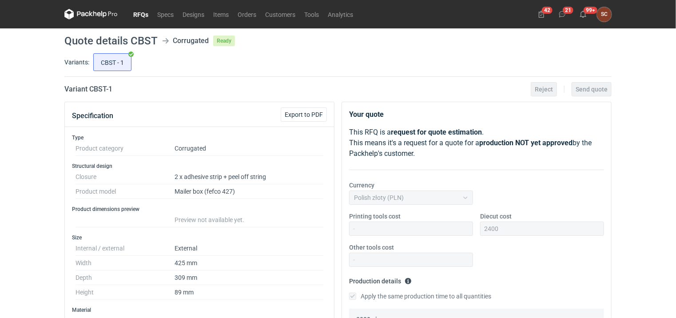
click at [140, 14] on link "RFQs" at bounding box center [141, 14] width 24 height 11
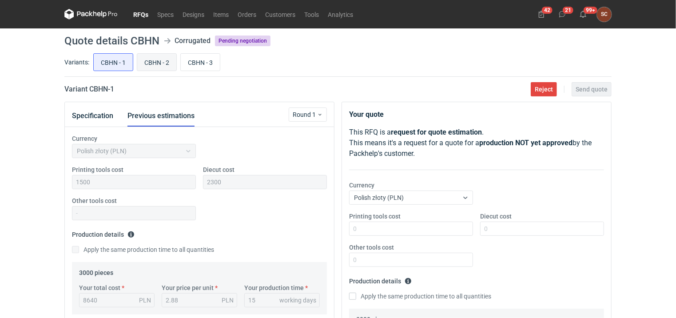
click at [151, 59] on input "CBHN - 2" at bounding box center [156, 62] width 39 height 17
radio input "true"
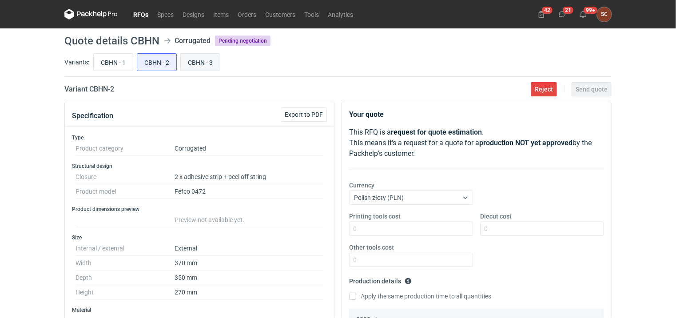
click at [199, 62] on input "CBHN - 3" at bounding box center [200, 62] width 39 height 17
radio input "true"
click at [105, 66] on input "CBHN - 1" at bounding box center [113, 62] width 39 height 17
radio input "true"
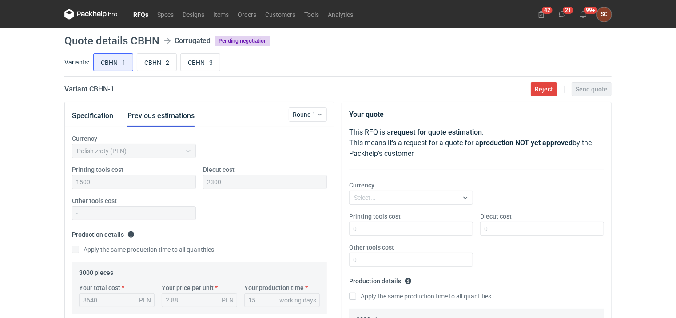
scroll to position [32, 0]
click at [145, 13] on link "RFQs" at bounding box center [141, 14] width 24 height 11
